Goal: Find specific page/section: Find specific page/section

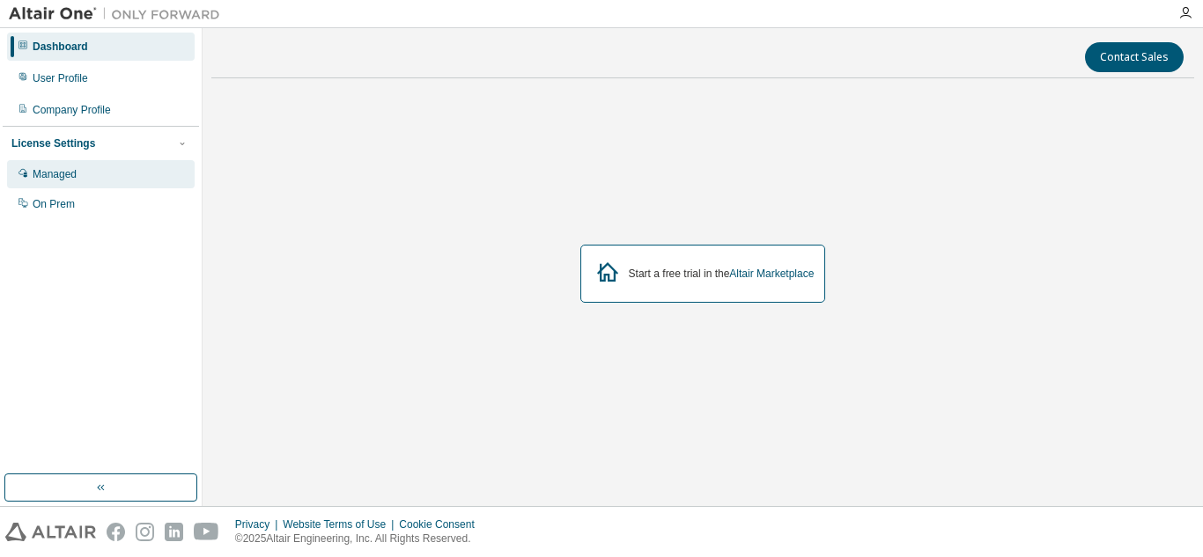
click at [49, 173] on div "Managed" at bounding box center [55, 174] width 44 height 14
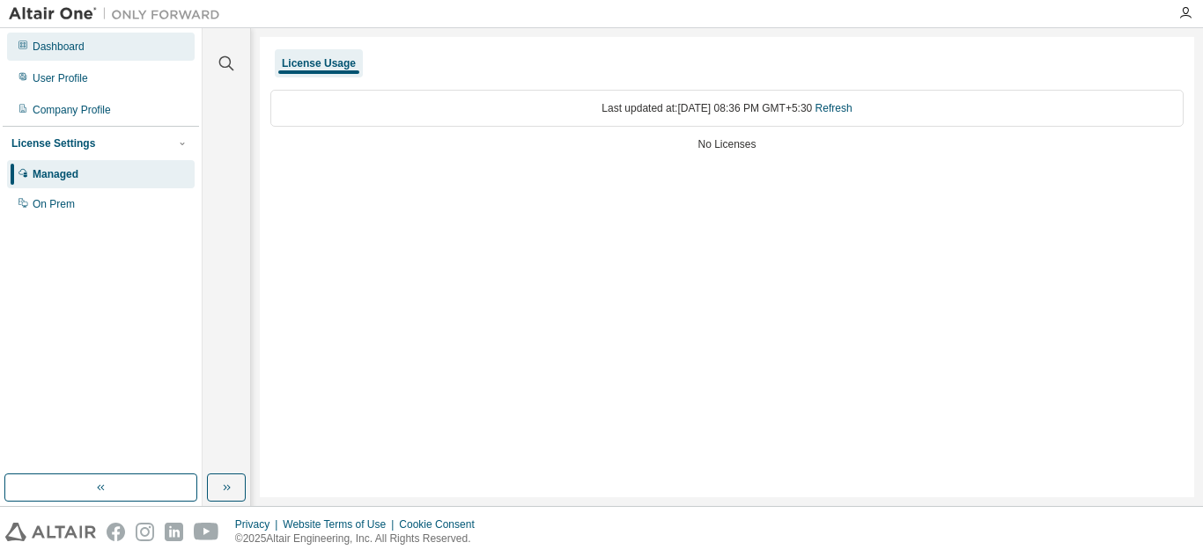
click at [70, 51] on div "Dashboard" at bounding box center [59, 47] width 52 height 14
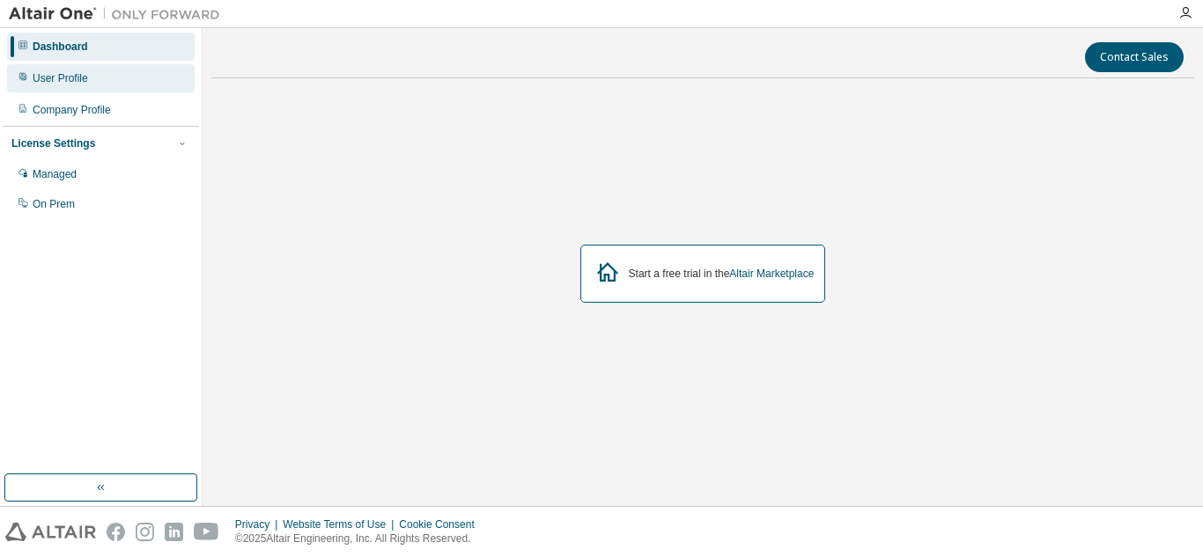
click at [66, 76] on div "User Profile" at bounding box center [60, 78] width 55 height 14
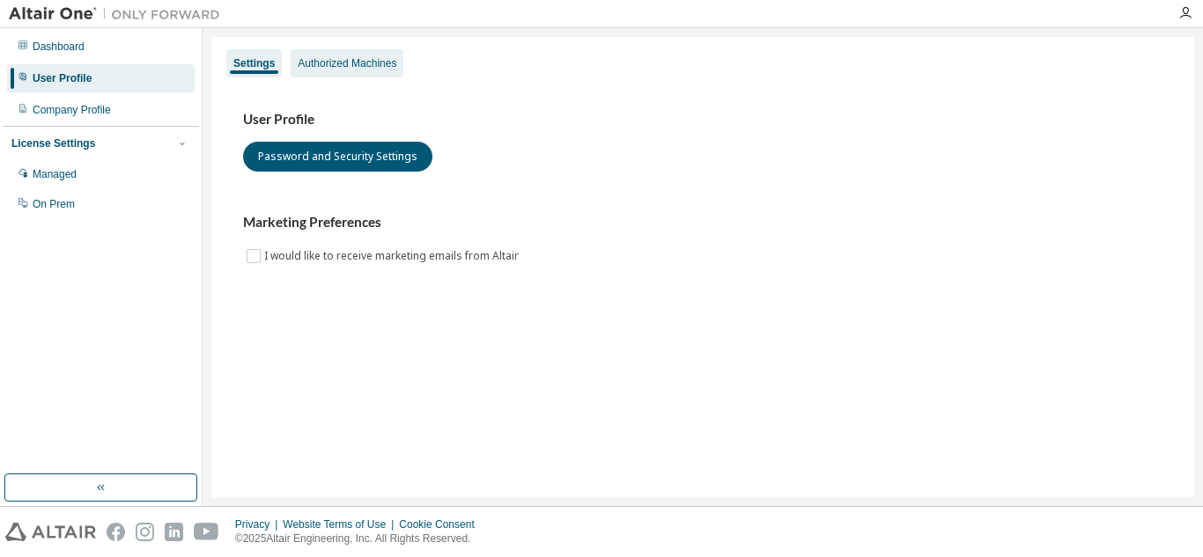
click at [324, 59] on div "Authorized Machines" at bounding box center [347, 63] width 99 height 14
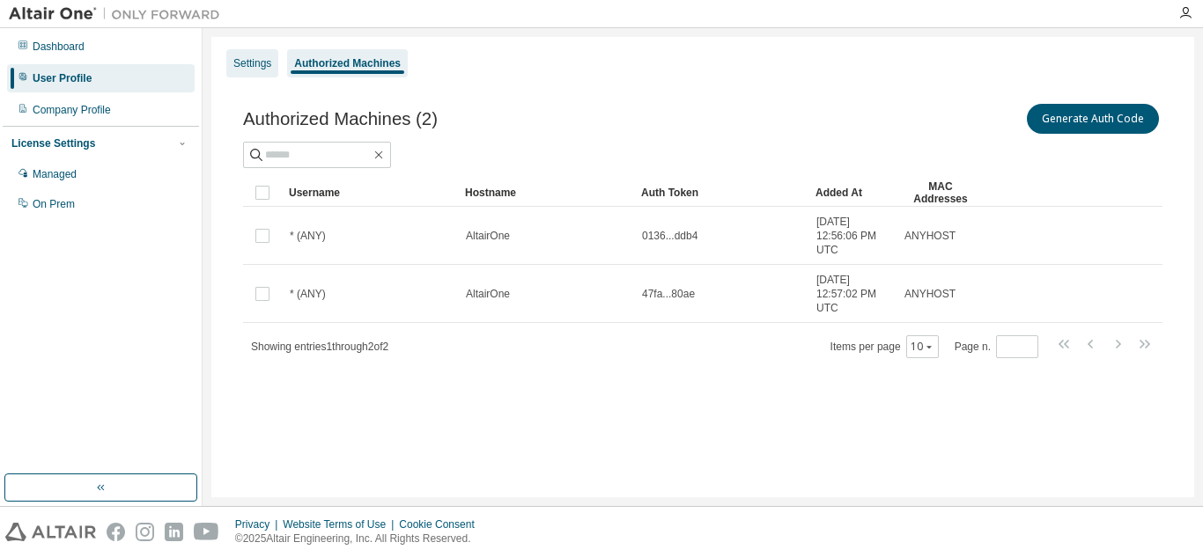
click at [257, 72] on div "Settings" at bounding box center [252, 63] width 52 height 28
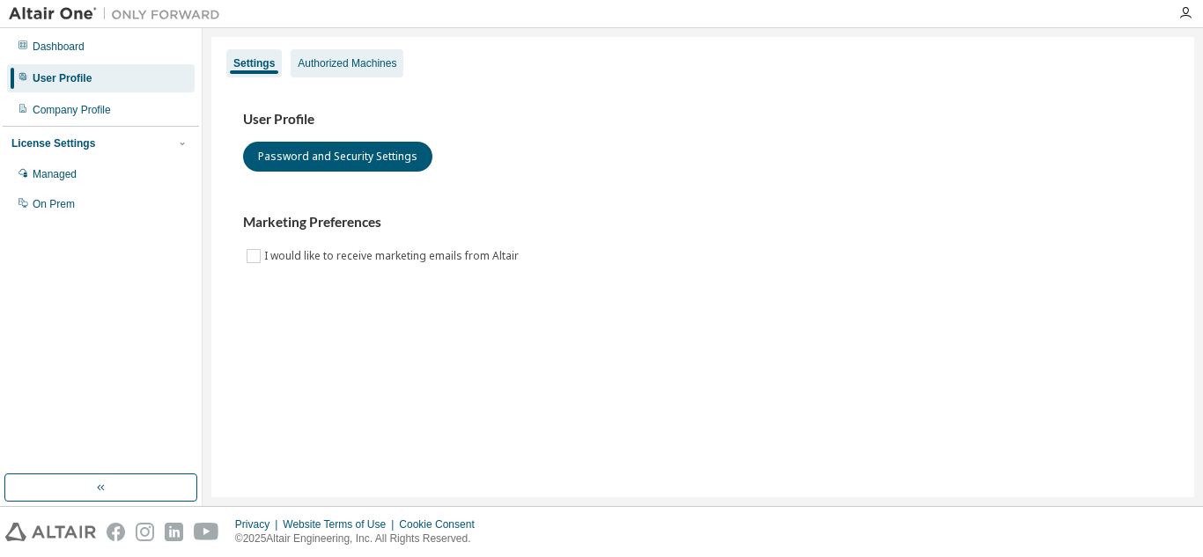
click at [334, 53] on div "Authorized Machines" at bounding box center [347, 63] width 113 height 28
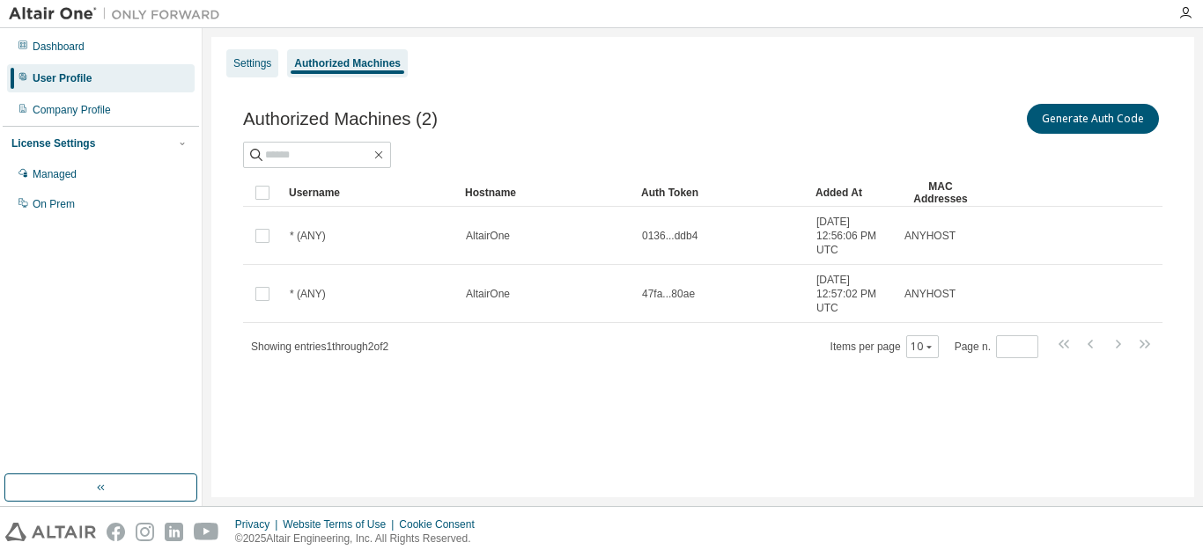
click at [256, 66] on div "Settings" at bounding box center [252, 63] width 38 height 14
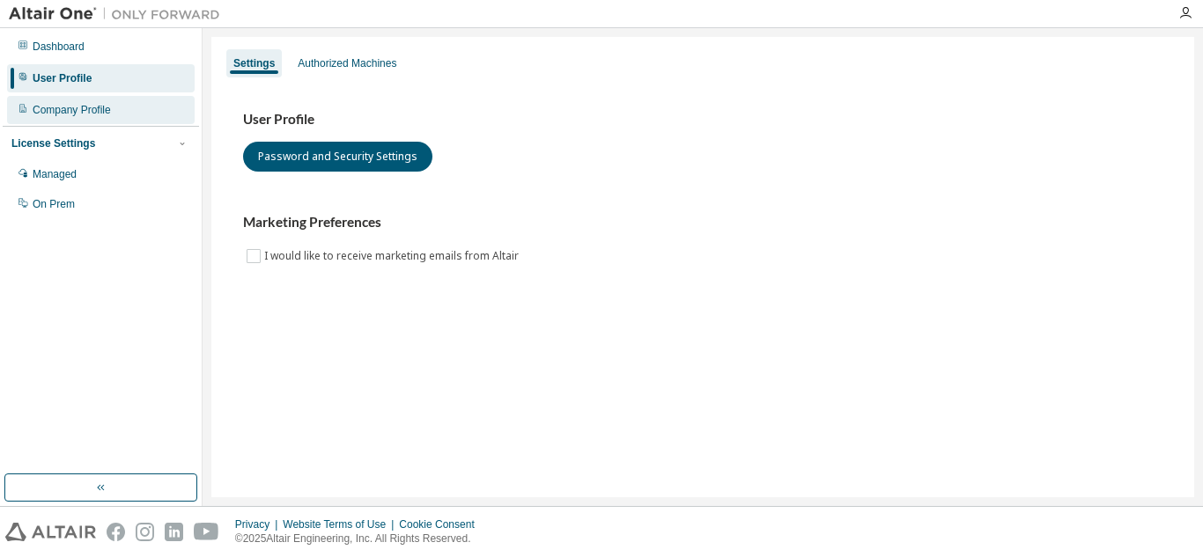
click at [82, 114] on div "Company Profile" at bounding box center [72, 110] width 78 height 14
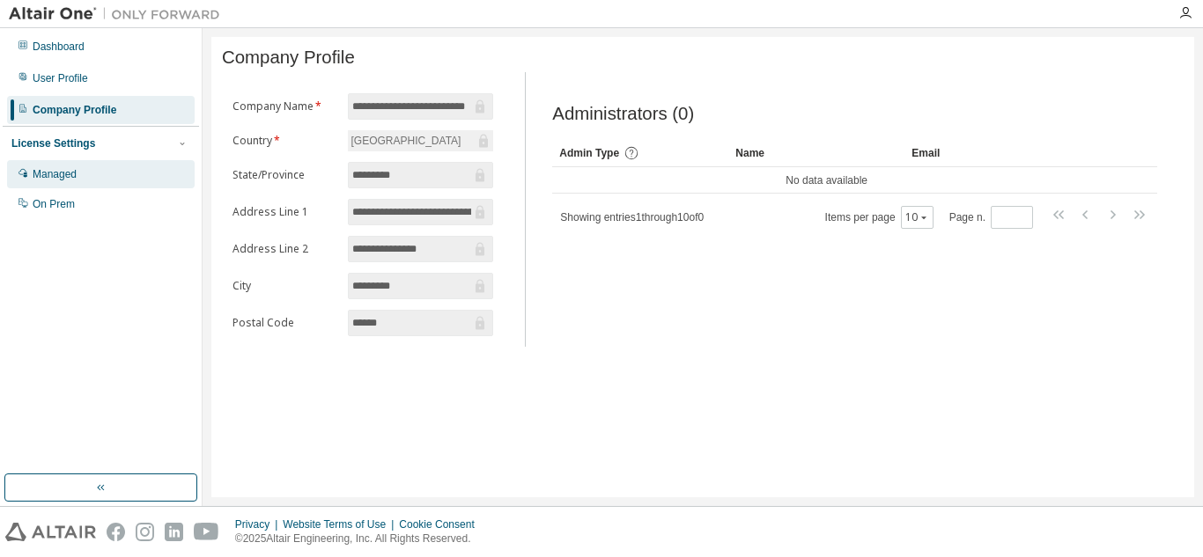
click at [113, 169] on div "Managed" at bounding box center [101, 174] width 188 height 28
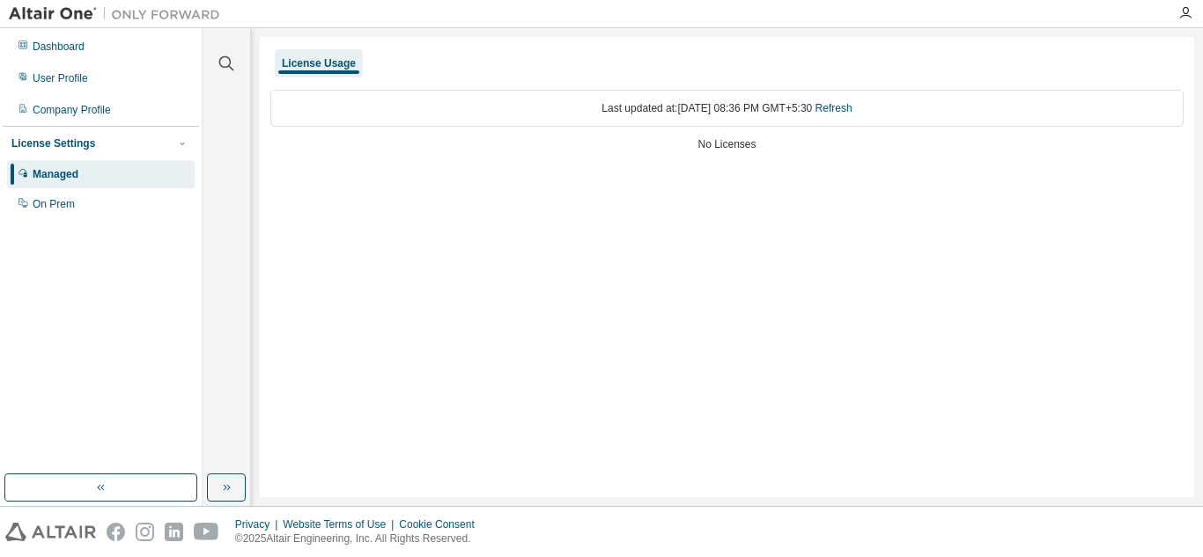
drag, startPoint x: 607, startPoint y: 114, endPoint x: 566, endPoint y: 127, distance: 42.6
click at [606, 114] on div "Last updated at: Tue 2025-09-02 08:36 PM GMT+5:30 Refresh" at bounding box center [726, 108] width 913 height 37
click at [599, 81] on div "Last updated at: Tue 2025-09-02 08:36 PM GMT+5:30 Refresh No Licenses" at bounding box center [726, 122] width 913 height 86
click at [662, 111] on div "Last updated at: Tue 2025-09-02 08:36 PM GMT+5:30 Refresh" at bounding box center [726, 108] width 913 height 37
click at [739, 146] on div "No Licenses" at bounding box center [726, 144] width 913 height 14
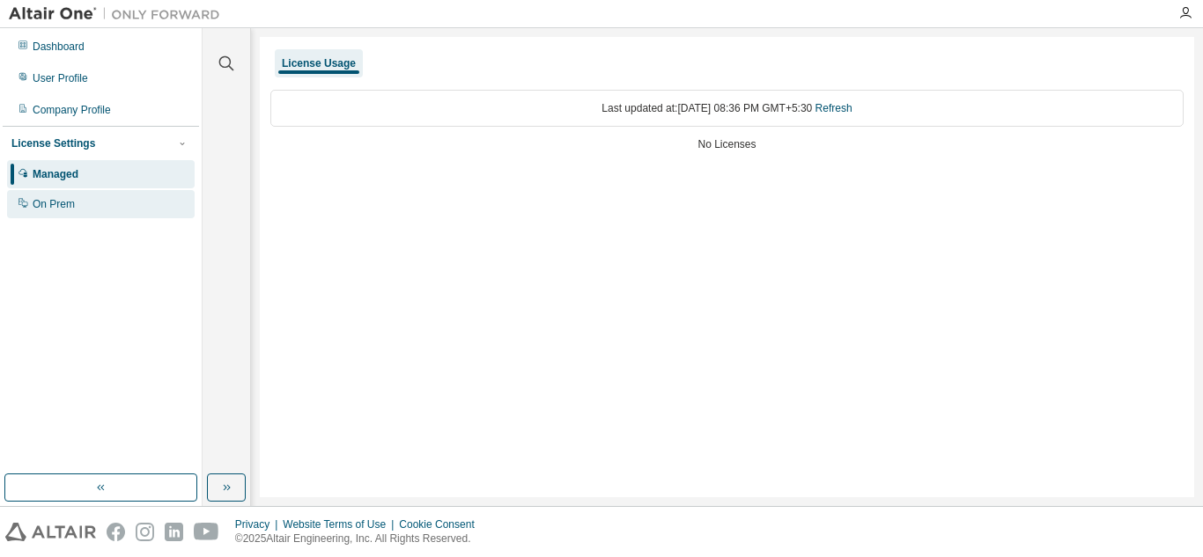
click at [40, 196] on div "On Prem" at bounding box center [101, 204] width 188 height 28
